Goal: Information Seeking & Learning: Compare options

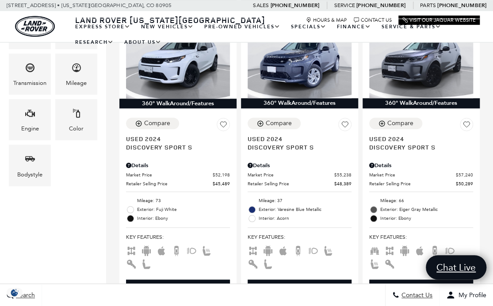
scroll to position [262, 0]
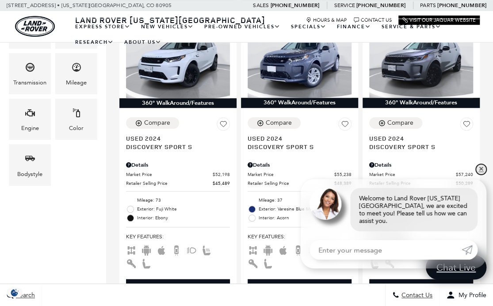
click at [478, 175] on link "✕" at bounding box center [481, 169] width 11 height 11
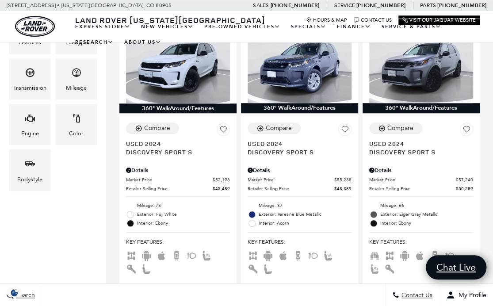
scroll to position [258, 0]
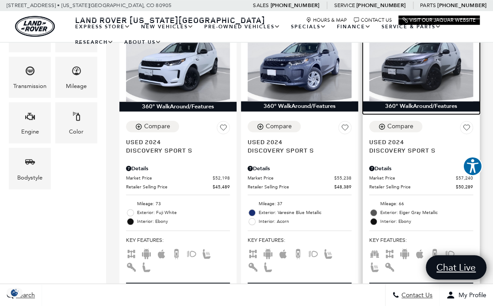
click at [438, 72] on img at bounding box center [421, 63] width 104 height 78
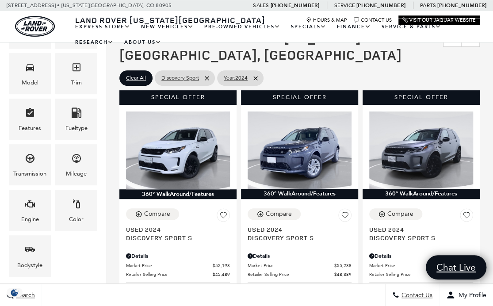
scroll to position [190, 0]
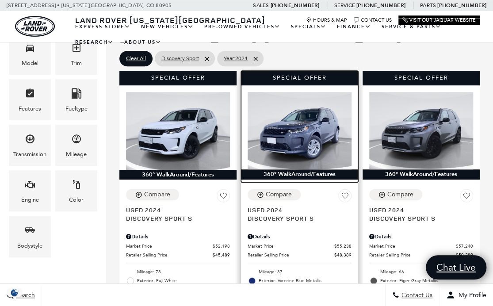
click at [319, 131] on img at bounding box center [300, 131] width 104 height 78
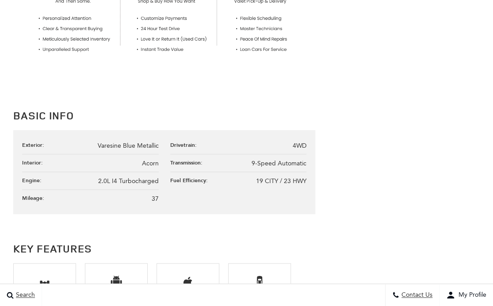
scroll to position [243, 0]
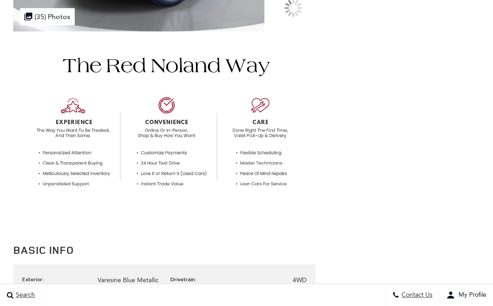
click at [50, 61] on img at bounding box center [164, 124] width 302 height 184
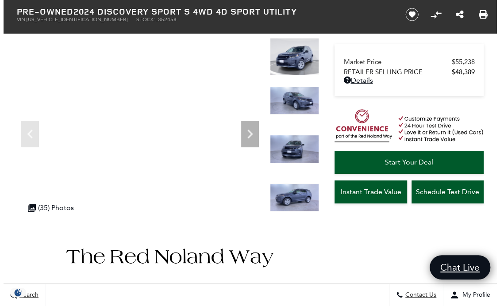
scroll to position [47, 0]
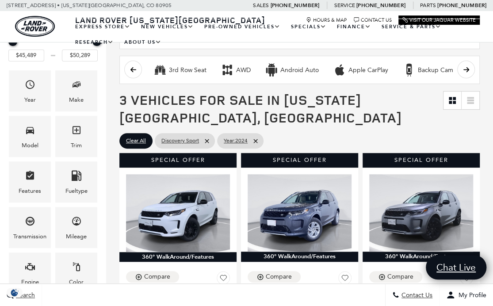
scroll to position [129, 0]
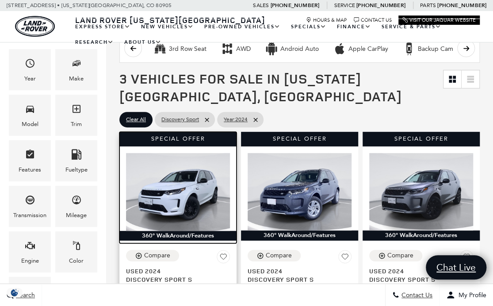
click at [159, 184] on img at bounding box center [178, 192] width 104 height 78
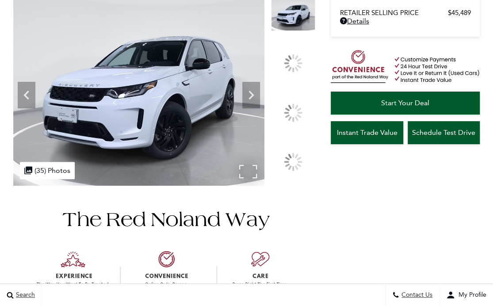
click at [106, 130] on img at bounding box center [138, 91] width 251 height 188
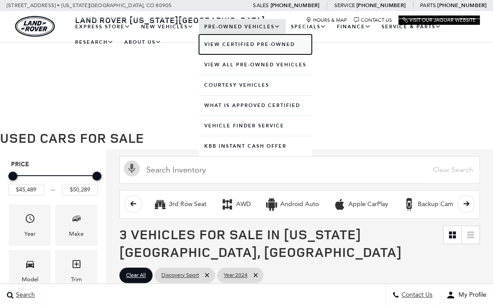
click at [232, 45] on link "View Certified Pre-Owned" at bounding box center [255, 45] width 113 height 20
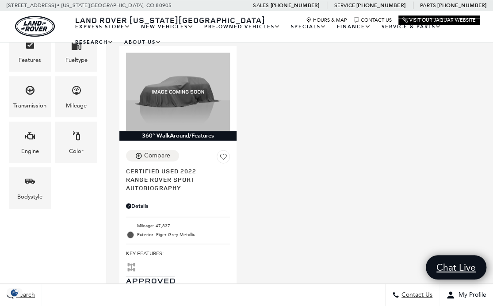
scroll to position [216, 0]
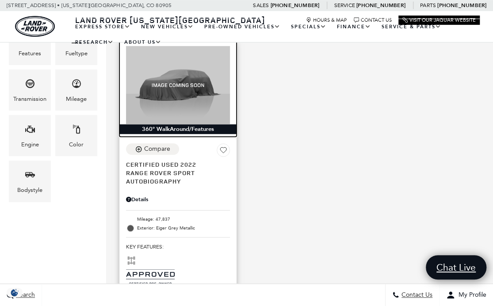
click at [188, 73] on img at bounding box center [178, 85] width 104 height 78
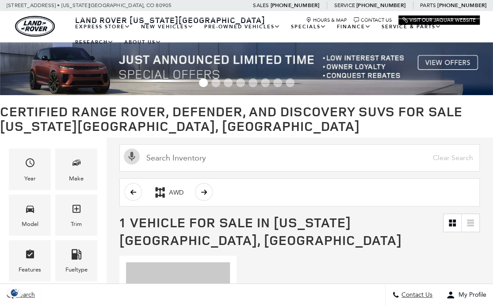
click at [433, 61] on img at bounding box center [246, 68] width 493 height 53
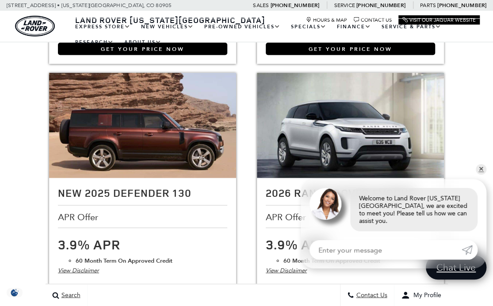
scroll to position [855, 0]
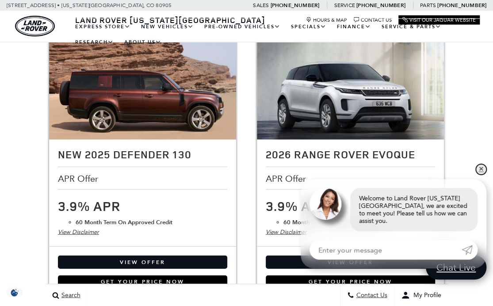
click at [482, 175] on link "✕" at bounding box center [481, 169] width 11 height 11
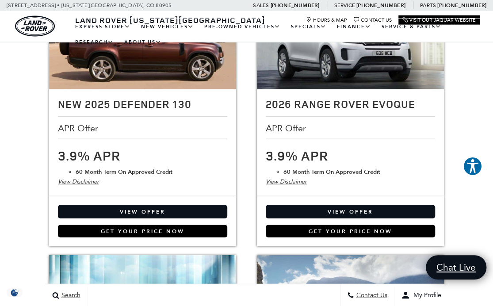
scroll to position [918, 0]
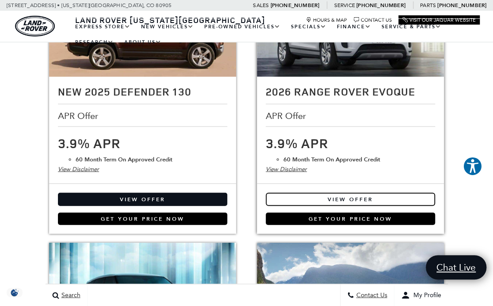
click at [396, 199] on link "View Offer" at bounding box center [350, 199] width 169 height 13
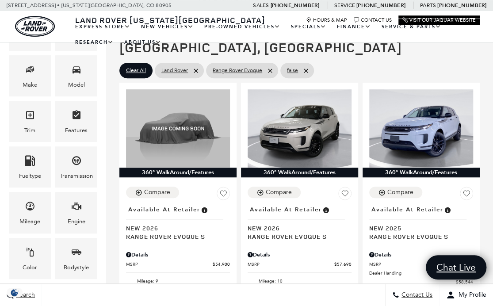
scroll to position [149, 0]
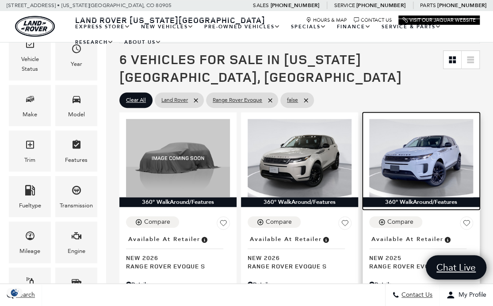
click at [449, 206] on div "360° WalkAround/Features" at bounding box center [421, 202] width 117 height 10
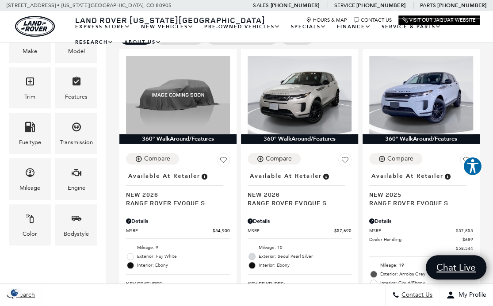
scroll to position [216, 0]
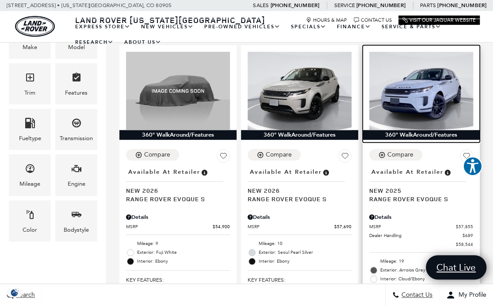
click at [444, 84] on img at bounding box center [421, 91] width 104 height 78
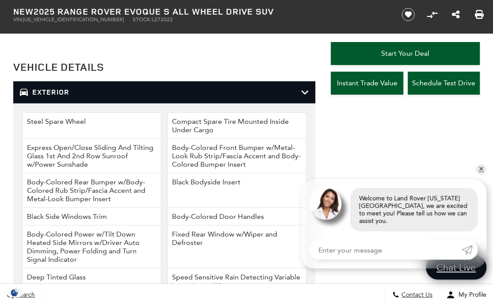
scroll to position [1083, 0]
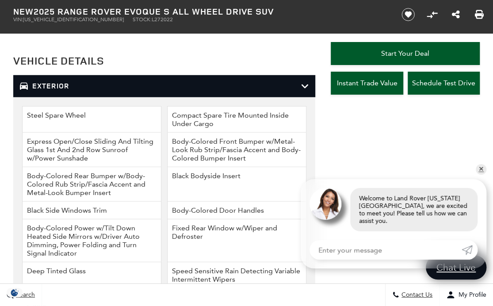
click at [305, 83] on icon at bounding box center [305, 86] width 8 height 9
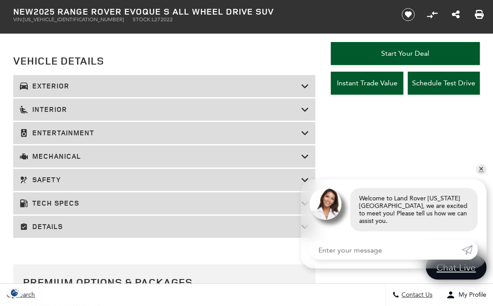
click at [47, 109] on h3 "Interior" at bounding box center [160, 109] width 281 height 9
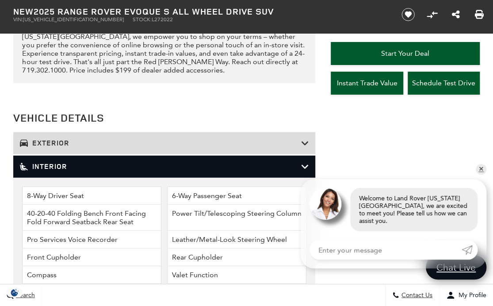
scroll to position [1023, 0]
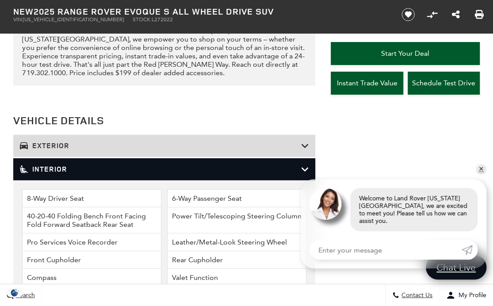
click at [306, 166] on icon at bounding box center [305, 169] width 8 height 9
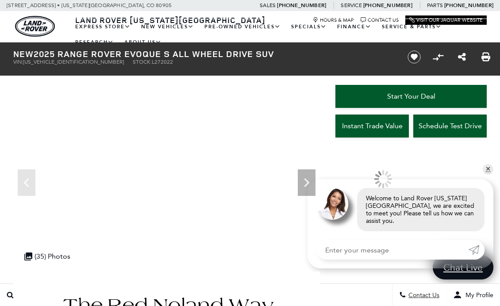
scroll to position [154, 0]
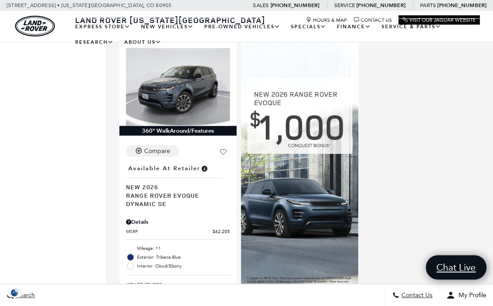
scroll to position [905, 0]
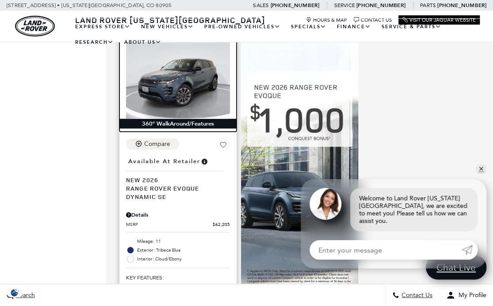
click at [170, 99] on img at bounding box center [178, 80] width 104 height 78
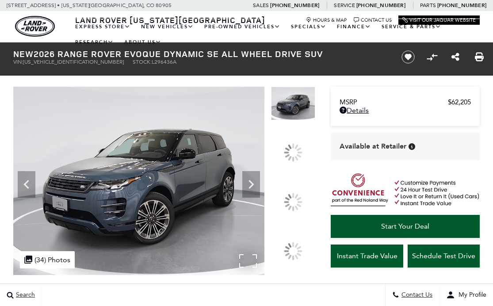
click at [115, 87] on img at bounding box center [138, 181] width 251 height 188
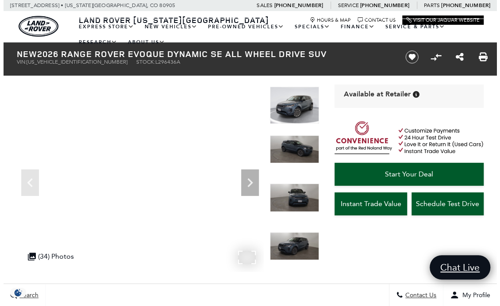
scroll to position [54, 0]
